Goal: Information Seeking & Learning: Learn about a topic

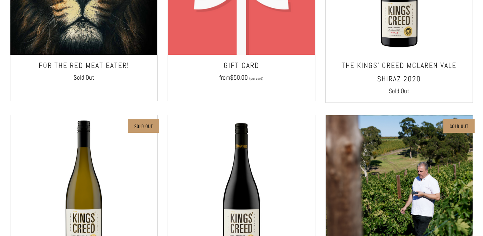
scroll to position [278, 0]
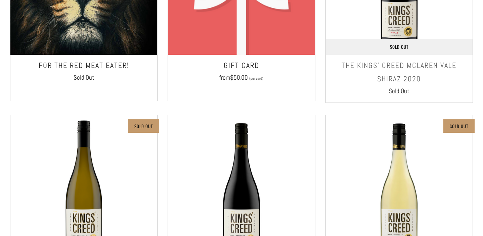
click at [421, 69] on h3 "The Kings' Creed McLaren Vale Shiraz 2020" at bounding box center [399, 72] width 140 height 27
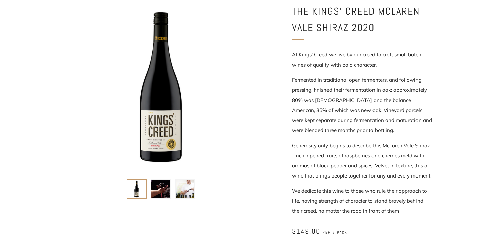
scroll to position [120, 0]
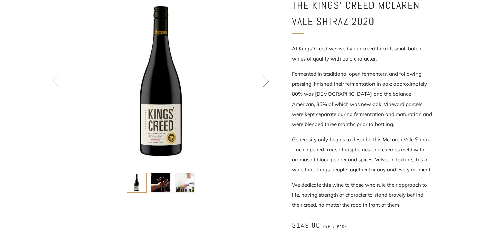
click at [167, 180] on img at bounding box center [161, 182] width 19 height 19
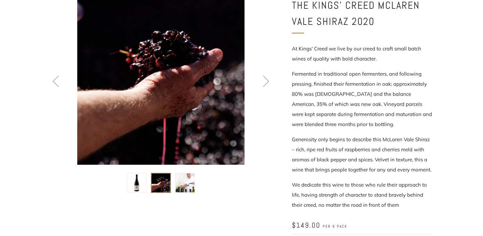
click at [180, 180] on img at bounding box center [185, 182] width 19 height 19
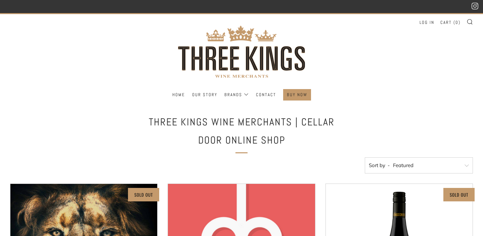
scroll to position [2, 0]
click at [325, 100] on ul "Home Our Story Brands The Kings' Creed The Fox & The Feather Contact" at bounding box center [241, 94] width 463 height 11
click at [153, 122] on h1 "Three Kings Wine Merchants | Cellar Door Online Shop" at bounding box center [242, 131] width 202 height 36
click at [343, 100] on div "Home Our Story Brands The Kings' Creed The Fox & The Feather Contact" at bounding box center [241, 96] width 483 height 15
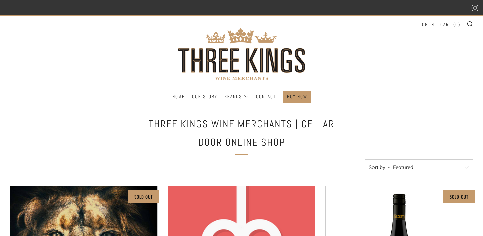
scroll to position [0, 0]
click at [198, 97] on link "Our Story" at bounding box center [204, 96] width 25 height 11
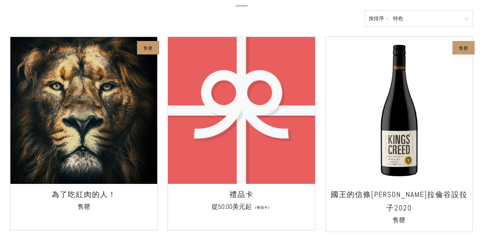
scroll to position [53, 0]
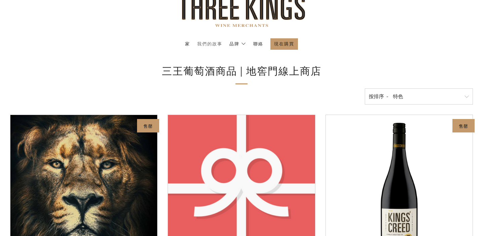
click at [215, 42] on link "我們的故事" at bounding box center [209, 44] width 25 height 11
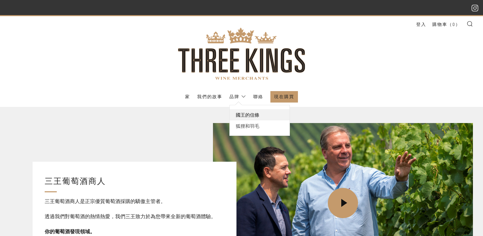
click at [246, 113] on link "國王的信條" at bounding box center [260, 114] width 60 height 11
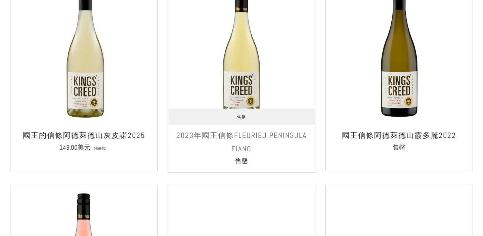
scroll to position [425, 0]
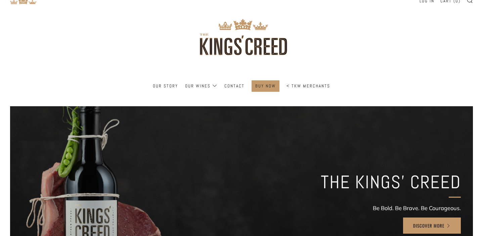
scroll to position [24, 0]
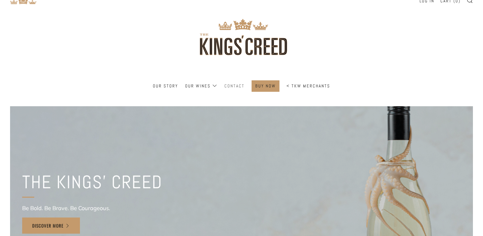
click at [235, 85] on link "Contact" at bounding box center [234, 86] width 20 height 11
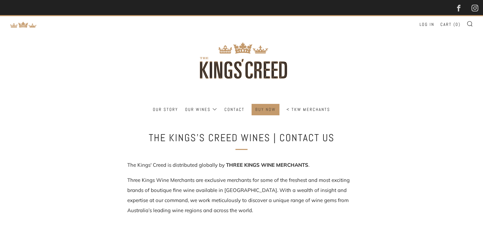
click at [259, 111] on link "BUY NOW" at bounding box center [265, 109] width 20 height 11
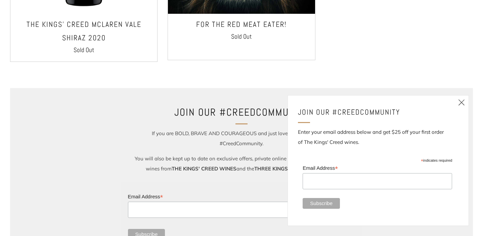
scroll to position [538, 0]
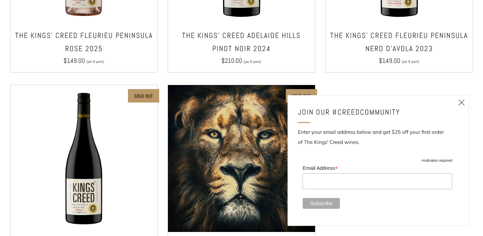
click at [463, 101] on icon at bounding box center [462, 102] width 8 height 8
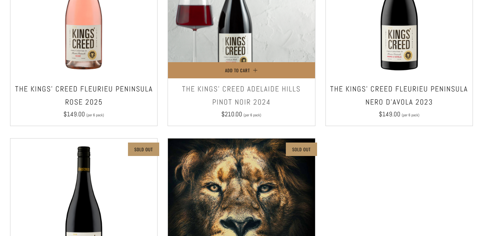
scroll to position [467, 0]
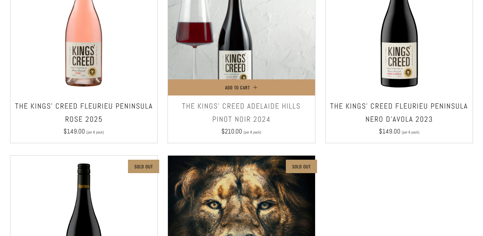
click at [238, 68] on img at bounding box center [241, 22] width 147 height 147
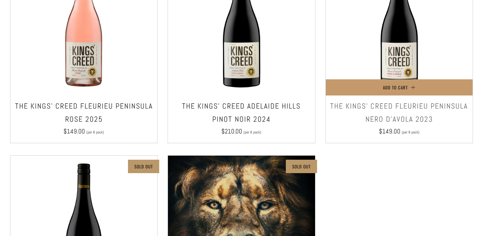
click at [415, 55] on img at bounding box center [399, 22] width 147 height 147
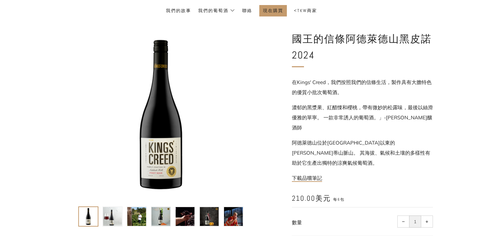
scroll to position [76, 0]
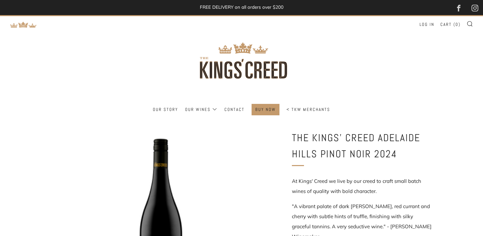
scroll to position [76, 0]
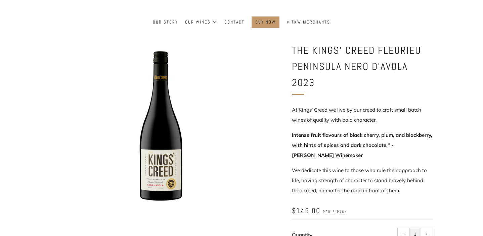
scroll to position [87, 0]
click at [414, 38] on div at bounding box center [241, 37] width 483 height 10
drag, startPoint x: 295, startPoint y: 49, endPoint x: 343, endPoint y: 51, distance: 48.1
click at [343, 51] on h1 "The Kings' Creed Fleurieu Peninsula Nero d'avola 2023" at bounding box center [362, 66] width 141 height 48
click at [261, 63] on div at bounding box center [161, 125] width 222 height 167
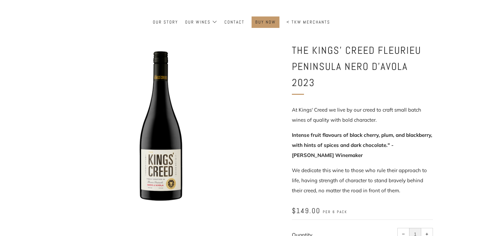
click at [312, 77] on div "The Kings' Creed Fleurieu Peninsula Nero d'avola 2023 At Kings' Creed we live b…" at bounding box center [362, 171] width 141 height 259
click at [292, 49] on h1 "The Kings' Creed Fleurieu Peninsula Nero d'avola 2023" at bounding box center [362, 66] width 141 height 48
click at [292, 49] on div "The Kings' Creed Fleurieu Peninsula Nero d'avola 2023 At Kings' Creed we live b…" at bounding box center [352, 171] width 161 height 259
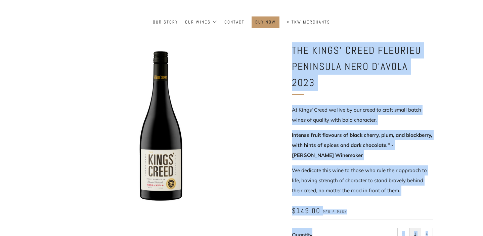
drag, startPoint x: 291, startPoint y: 49, endPoint x: 433, endPoint y: 63, distance: 142.6
click at [433, 63] on div "The Kings' Creed Fleurieu Peninsula Nero d'avola 2023 At Kings' Creed we live b…" at bounding box center [241, 171] width 403 height 259
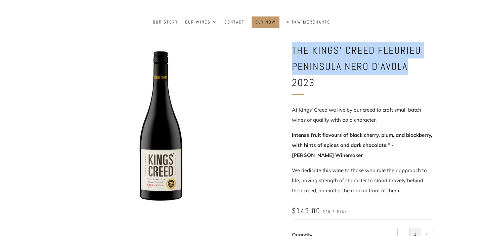
drag, startPoint x: 294, startPoint y: 56, endPoint x: 406, endPoint y: 61, distance: 112.0
click at [406, 61] on h1 "The Kings' Creed Fleurieu Peninsula Nero d'avola 2023" at bounding box center [362, 66] width 141 height 48
copy h1 "The Kings' Creed Fleurieu Peninsula Nero d'avola"
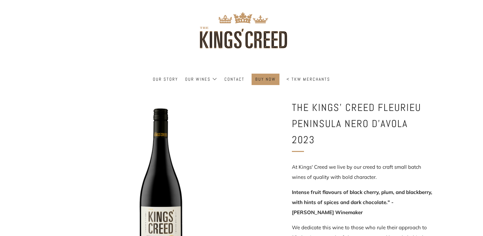
scroll to position [30, 0]
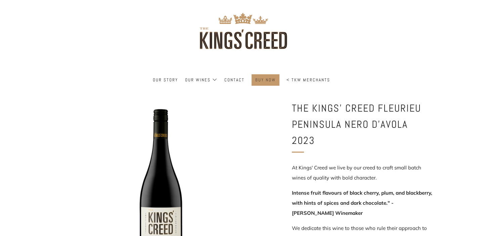
click at [274, 80] on link "BUY NOW" at bounding box center [265, 80] width 20 height 11
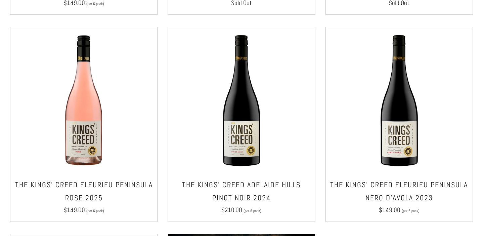
scroll to position [388, 0]
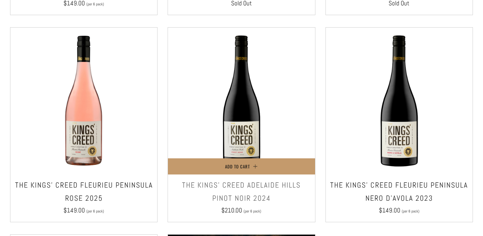
drag, startPoint x: 182, startPoint y: 184, endPoint x: 200, endPoint y: 182, distance: 17.2
click at [219, 185] on h3 "The Kings' Creed Adelaide Hills Pinot Noir 2024" at bounding box center [241, 191] width 140 height 27
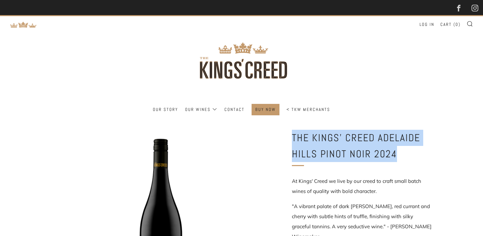
drag, startPoint x: 294, startPoint y: 135, endPoint x: 394, endPoint y: 150, distance: 101.5
copy h1 "The Kings' Creed Adelaide Hills Pinot Noir 2024"
click at [305, 107] on link "< TKW Merchants" at bounding box center [309, 109] width 44 height 11
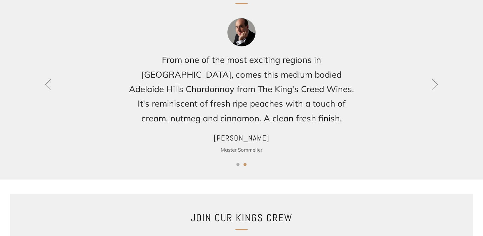
scroll to position [665, 0]
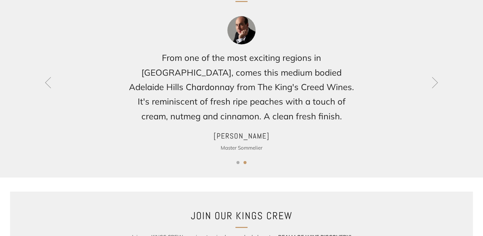
click at [243, 164] on div "Testimonials 1 2" at bounding box center [241, 72] width 483 height 209
click at [446, 80] on div "From one of the most exciting regions in [GEOGRAPHIC_DATA], comes this medium b…" at bounding box center [241, 84] width 463 height 136
click at [438, 83] on icon at bounding box center [434, 82] width 11 height 11
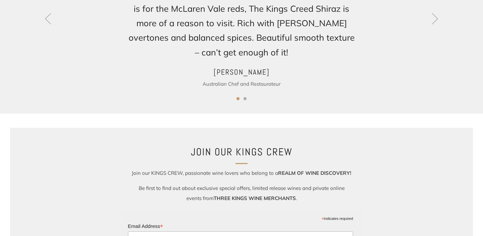
scroll to position [729, 0]
click at [47, 23] on icon at bounding box center [47, 18] width 11 height 11
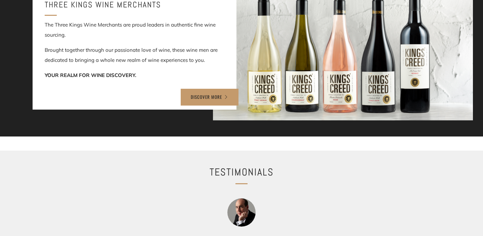
scroll to position [454, 0]
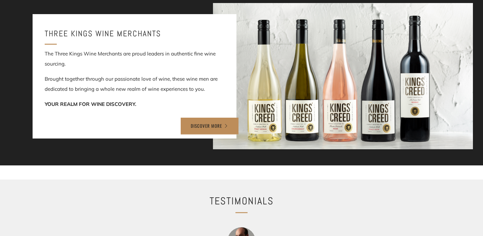
click at [213, 123] on link "DISCOVER MORE" at bounding box center [210, 126] width 58 height 17
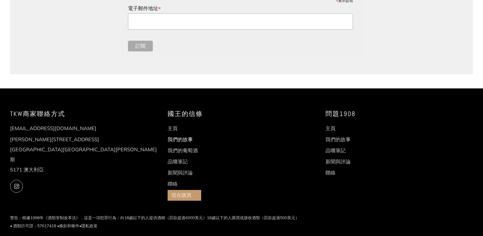
scroll to position [722, 0]
click at [328, 162] on link "新聞與評論" at bounding box center [338, 161] width 25 height 6
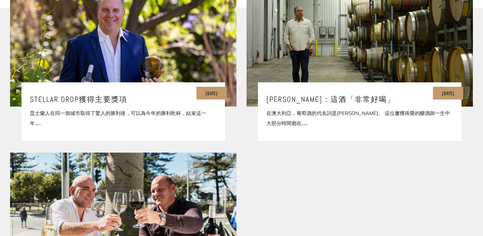
scroll to position [177, 0]
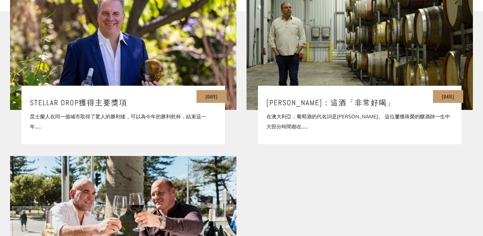
click at [336, 92] on div "[DATE] [PERSON_NAME]：這酒「非常好喝」 在澳大利亞，葡萄酒的代名詞是[PERSON_NAME]。 這位屢獲殊榮的釀酒師一生中大部分時間都在…" at bounding box center [360, 115] width 204 height 58
click at [334, 100] on h3 "[PERSON_NAME]：這酒「非常好喝」" at bounding box center [359, 102] width 187 height 13
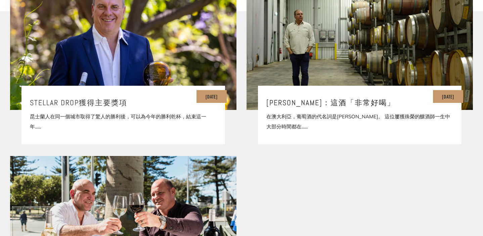
click at [100, 102] on h3 "STELLAR DROP獲得主要獎項" at bounding box center [123, 102] width 187 height 13
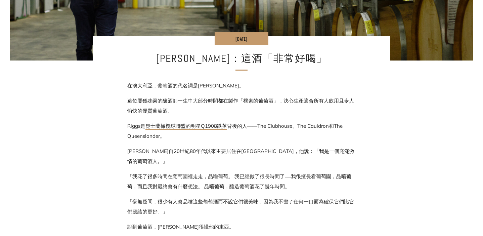
scroll to position [224, 0]
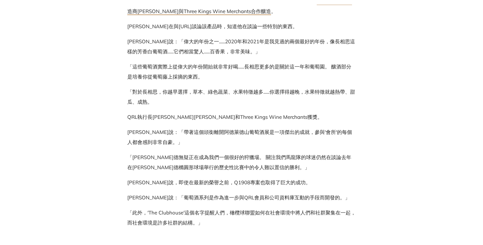
scroll to position [390, 0]
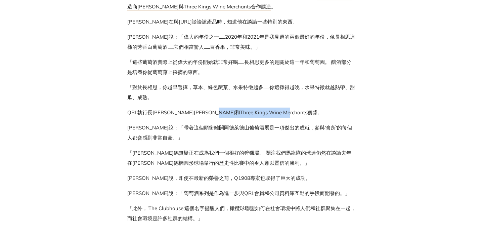
drag, startPoint x: 217, startPoint y: 113, endPoint x: 282, endPoint y: 112, distance: 64.5
click at [282, 112] on p "QRL執行長Rohan Sawyer祝賀Riggs和Three Kings Wine Merchants獲獎。" at bounding box center [241, 113] width 228 height 10
copy p "hree Kings Wine Merchants"
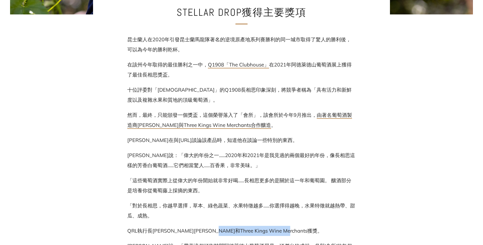
scroll to position [270, 0]
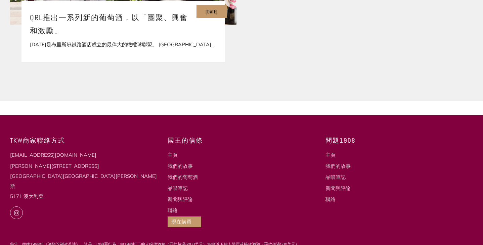
scroll to position [436, 0]
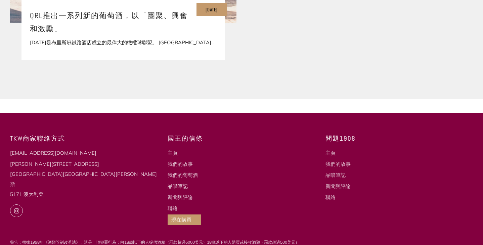
click at [180, 188] on link "品嚐筆記" at bounding box center [178, 186] width 20 height 6
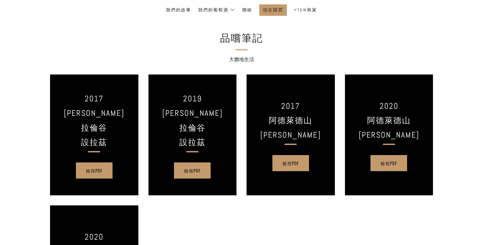
scroll to position [102, 0]
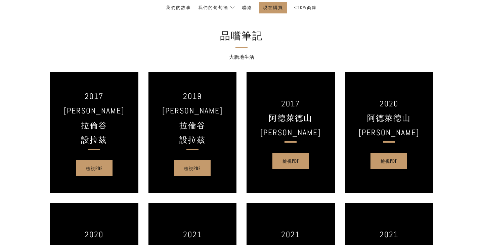
click at [118, 112] on h3 "2017 麥克拉倫谷 設拉茲" at bounding box center [94, 118] width 64 height 58
click at [96, 128] on h3 "2017 麥克拉倫谷 設拉茲" at bounding box center [94, 118] width 64 height 58
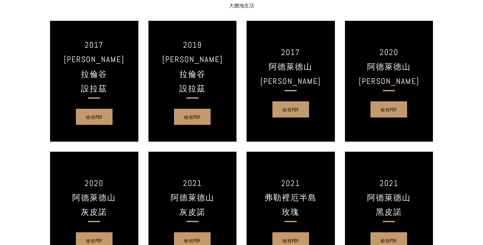
scroll to position [155, 0]
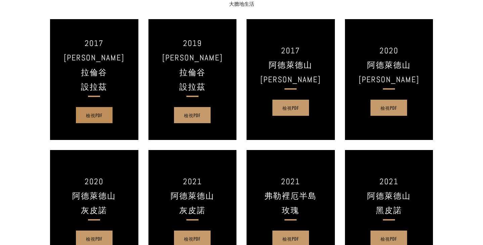
click at [100, 110] on link "檢視PDF" at bounding box center [94, 115] width 37 height 16
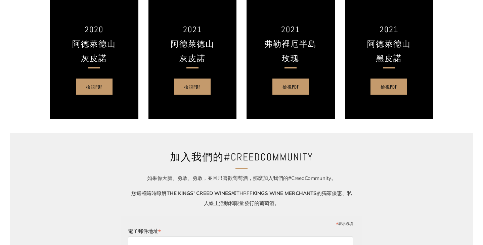
scroll to position [370, 0]
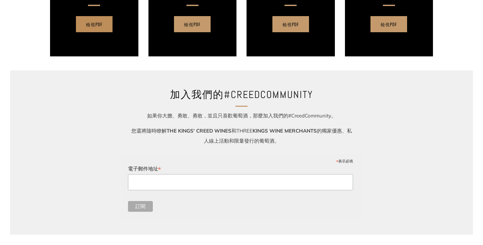
click at [103, 24] on link "檢視PDF" at bounding box center [94, 24] width 37 height 16
